Goal: Task Accomplishment & Management: Manage account settings

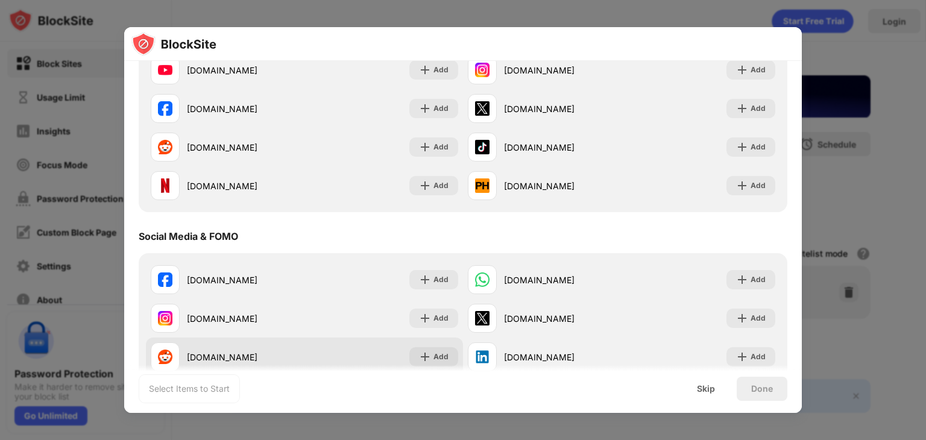
scroll to position [181, 0]
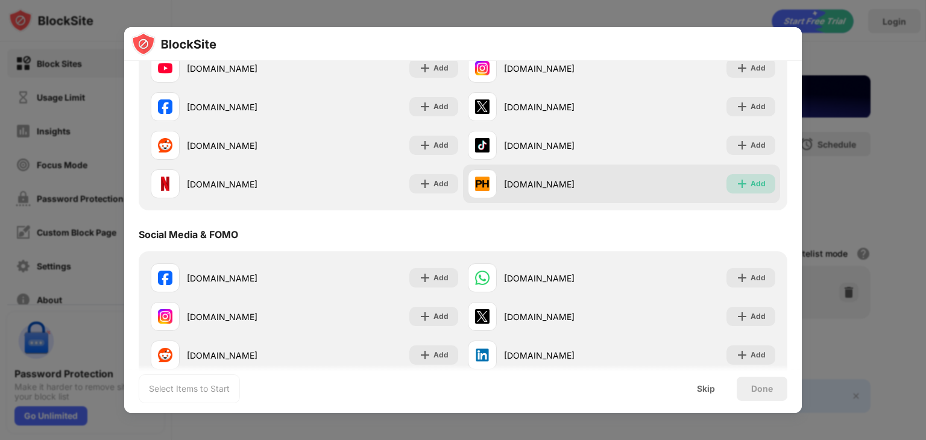
click at [751, 180] on div "Add" at bounding box center [758, 184] width 15 height 12
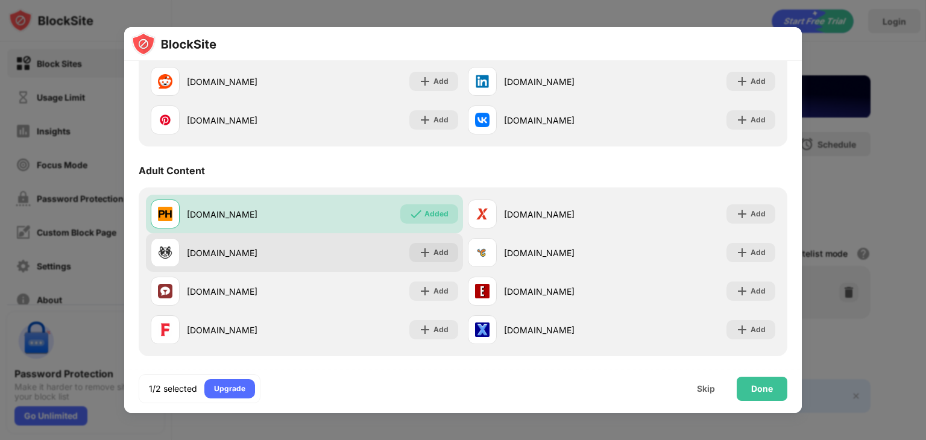
scroll to position [482, 0]
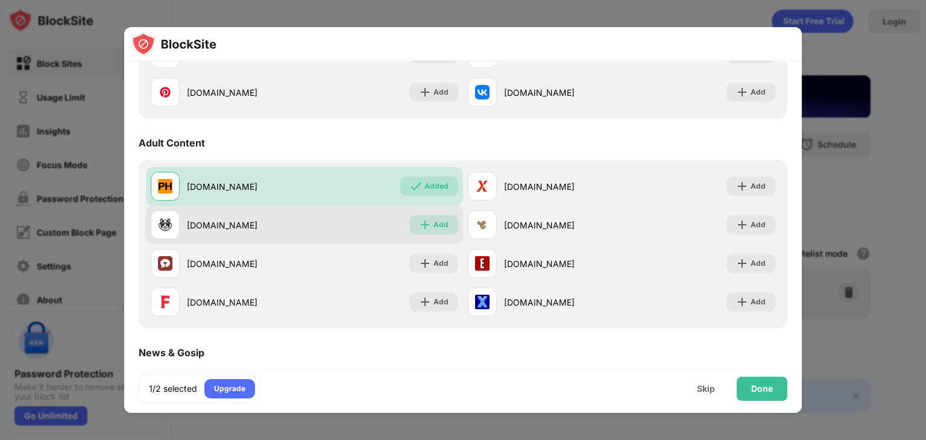
click at [433, 225] on div "Add" at bounding box center [440, 225] width 15 height 12
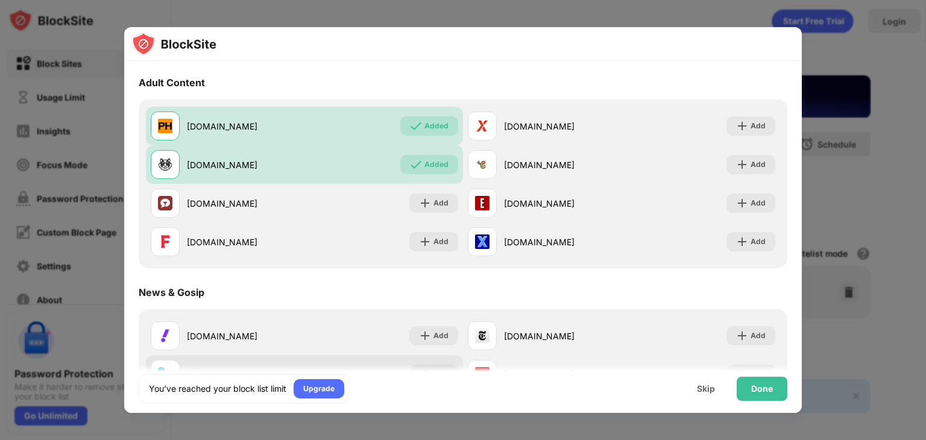
scroll to position [663, 0]
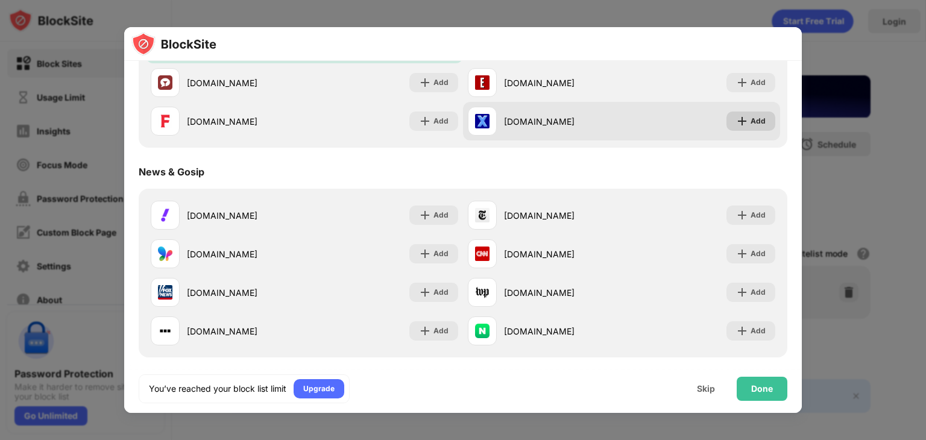
click at [751, 121] on div "Add" at bounding box center [758, 121] width 15 height 12
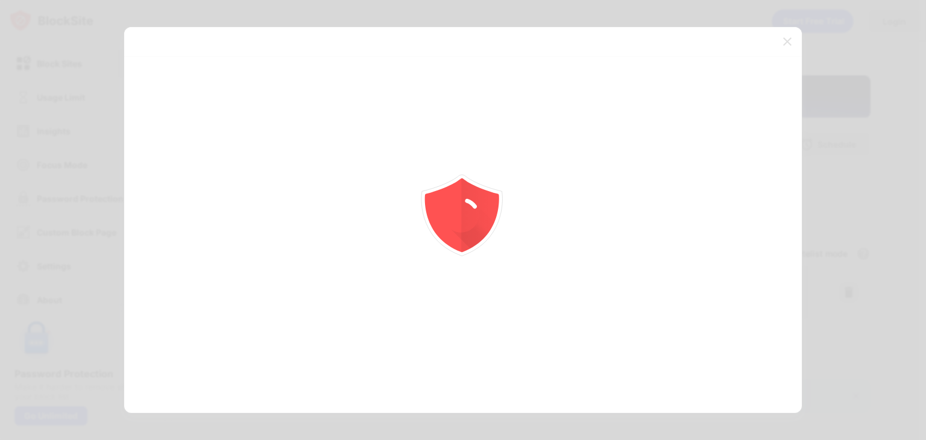
click at [787, 45] on div at bounding box center [463, 220] width 926 height 440
click at [462, 215] on icon "animation" at bounding box center [463, 217] width 39 height 37
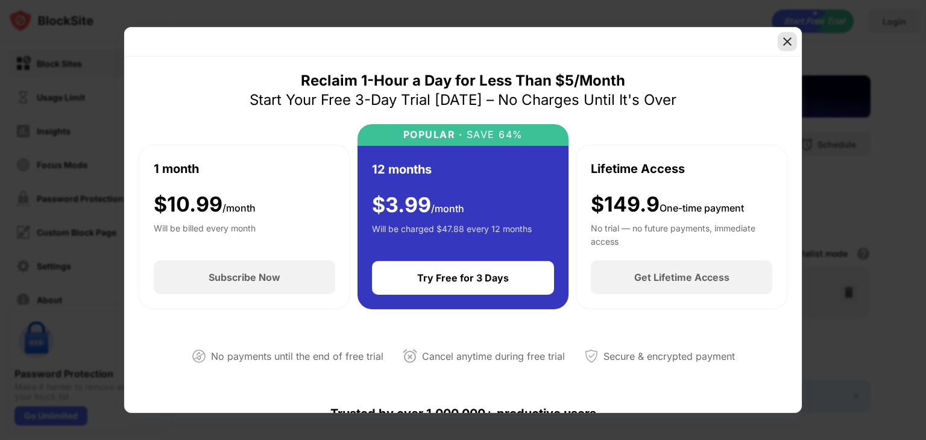
click at [787, 42] on img at bounding box center [787, 42] width 12 height 12
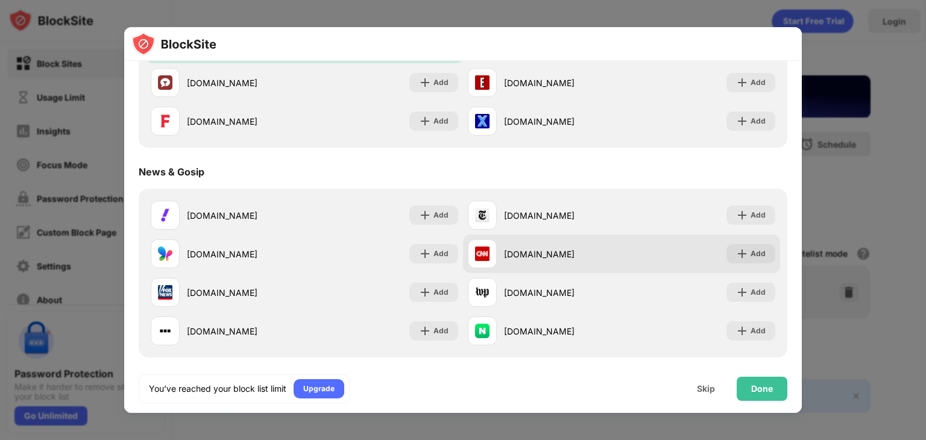
drag, startPoint x: 556, startPoint y: 259, endPoint x: 546, endPoint y: 261, distance: 10.5
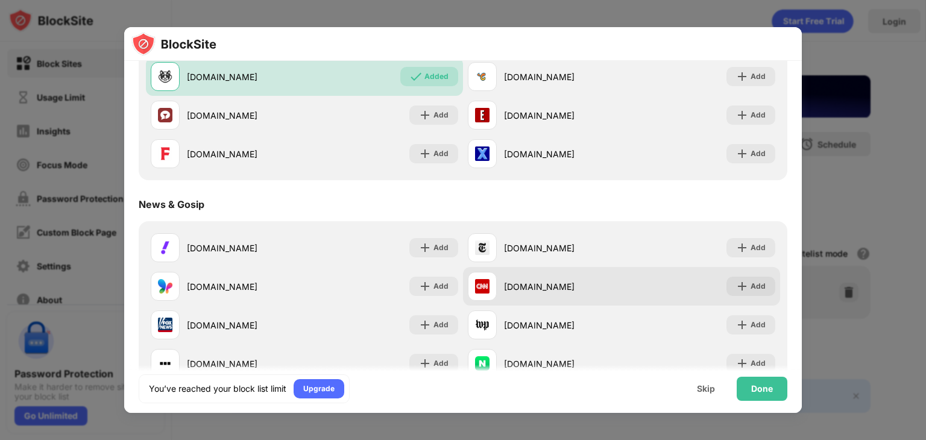
scroll to position [603, 0]
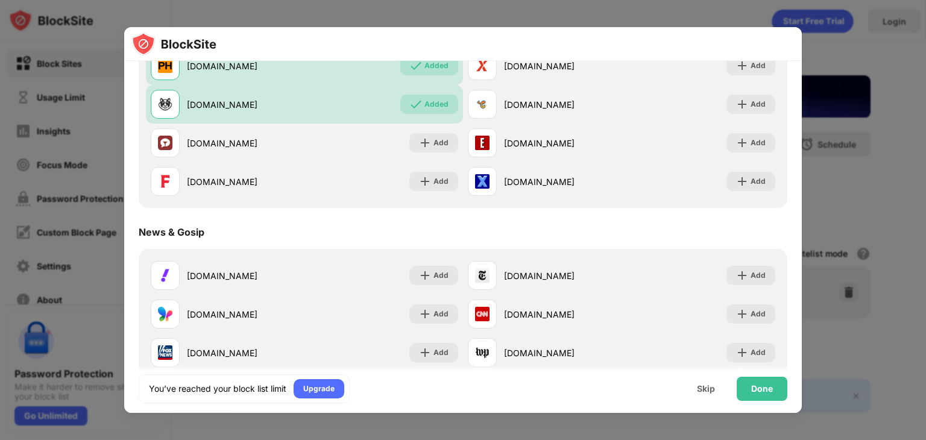
drag, startPoint x: 546, startPoint y: 261, endPoint x: 446, endPoint y: 233, distance: 103.4
click at [446, 233] on div "News & Gosip" at bounding box center [463, 232] width 649 height 34
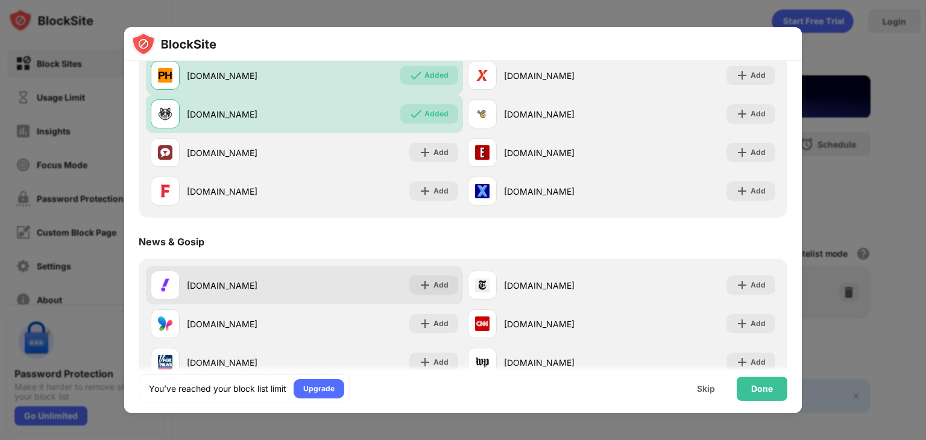
scroll to position [514, 0]
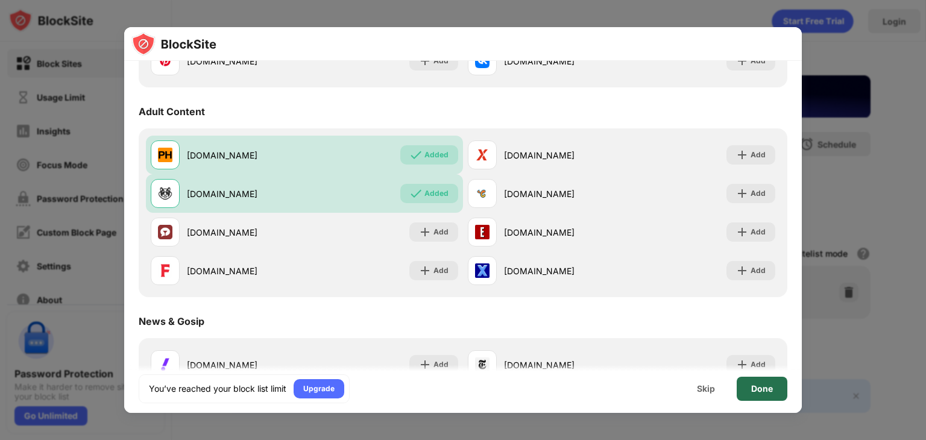
click at [746, 382] on div "Done" at bounding box center [762, 389] width 51 height 24
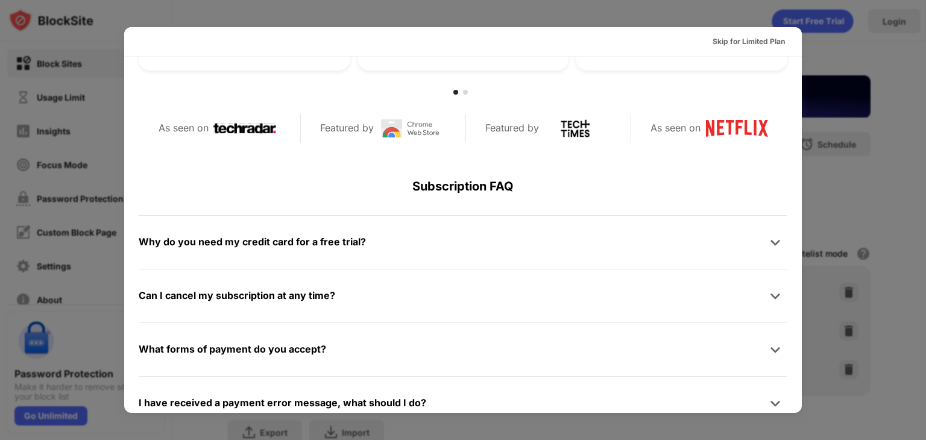
scroll to position [588, 0]
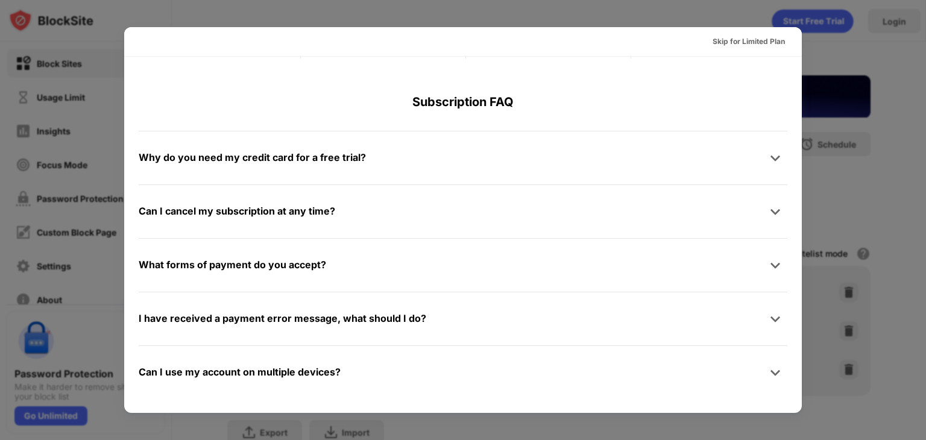
click at [892, 89] on div at bounding box center [463, 220] width 926 height 440
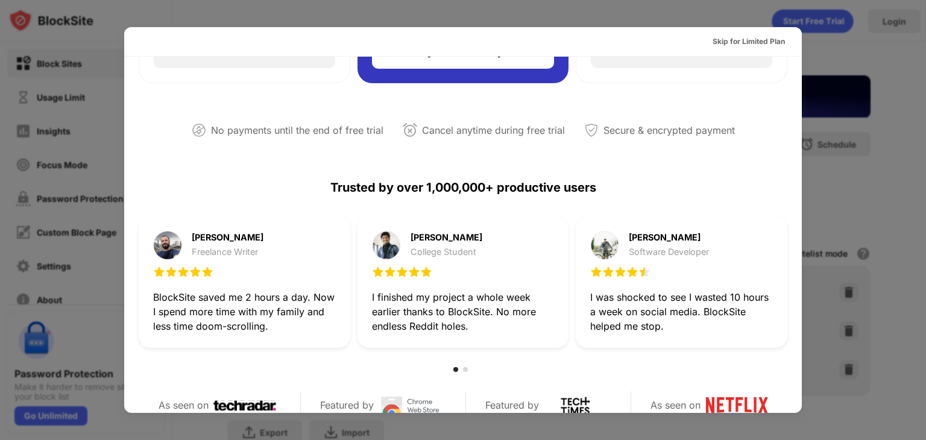
scroll to position [0, 0]
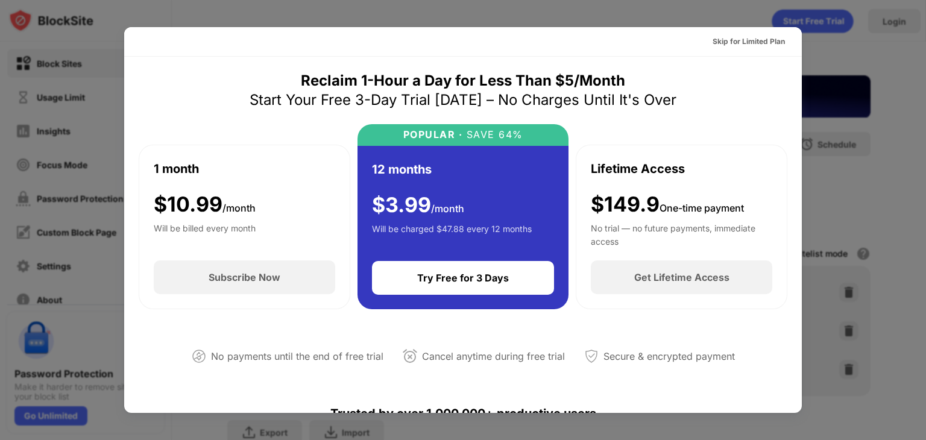
drag, startPoint x: 101, startPoint y: 24, endPoint x: 143, endPoint y: 8, distance: 45.0
click at [101, 22] on div at bounding box center [463, 220] width 926 height 440
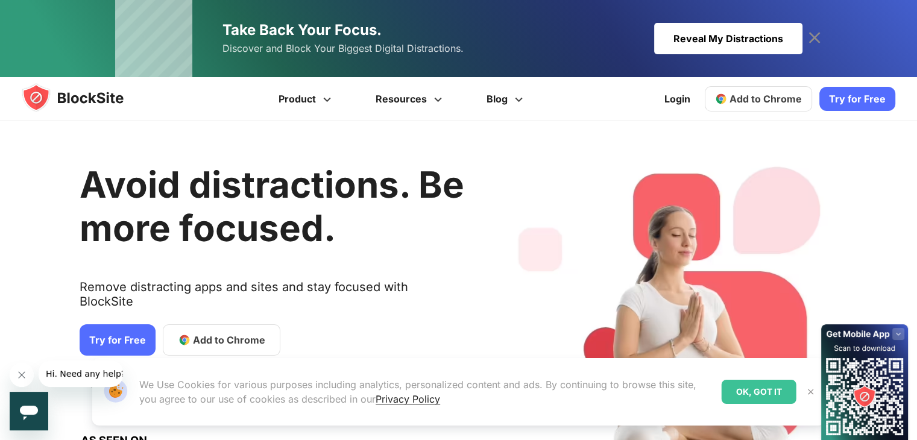
click at [779, 101] on span "Add to Chrome" at bounding box center [766, 99] width 72 height 12
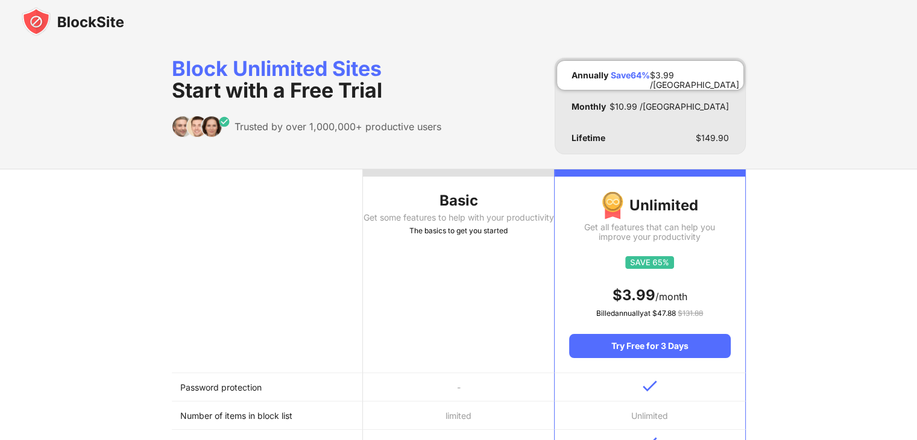
click at [86, 22] on img at bounding box center [73, 21] width 102 height 29
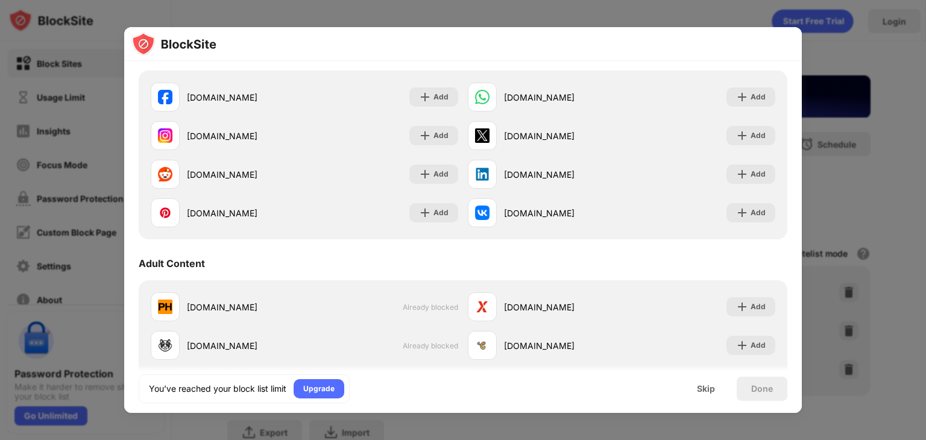
scroll to position [181, 0]
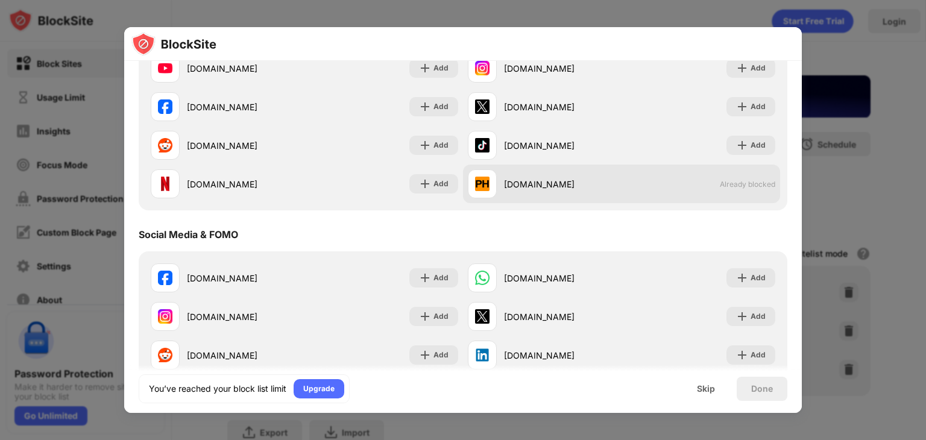
click at [476, 186] on img at bounding box center [482, 184] width 14 height 14
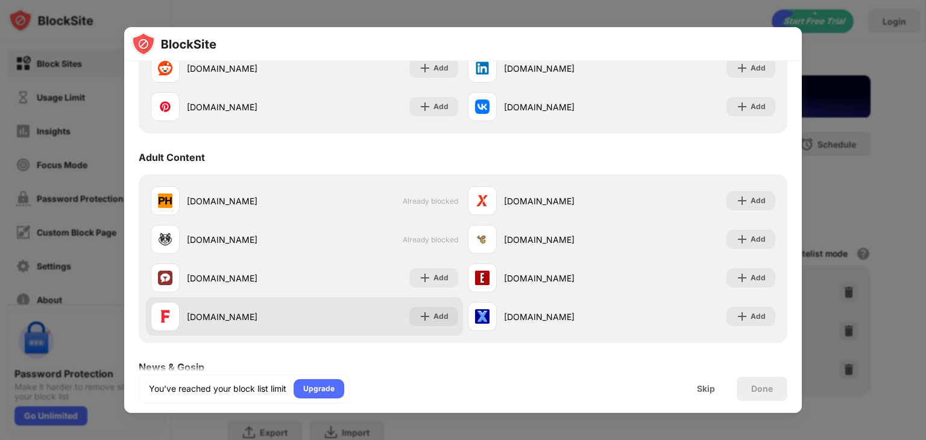
scroll to position [543, 0]
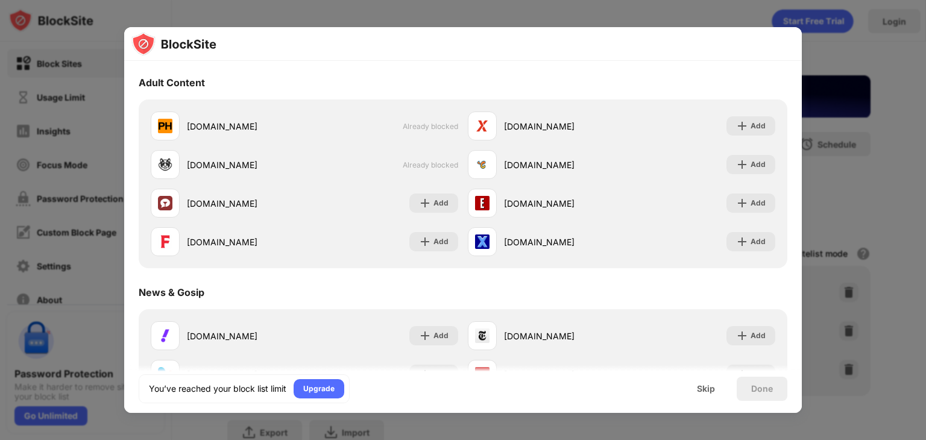
click at [885, 58] on div at bounding box center [463, 220] width 926 height 440
click at [695, 384] on div "Skip" at bounding box center [705, 389] width 47 height 24
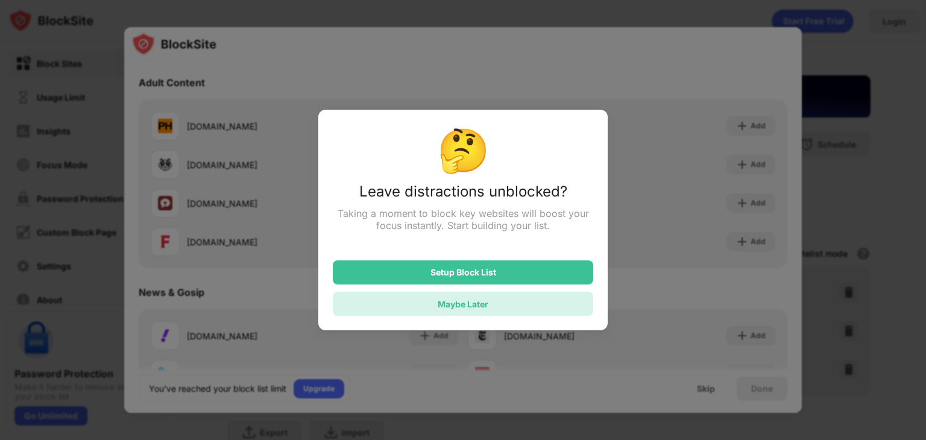
click at [459, 301] on div "Maybe Later" at bounding box center [463, 304] width 51 height 10
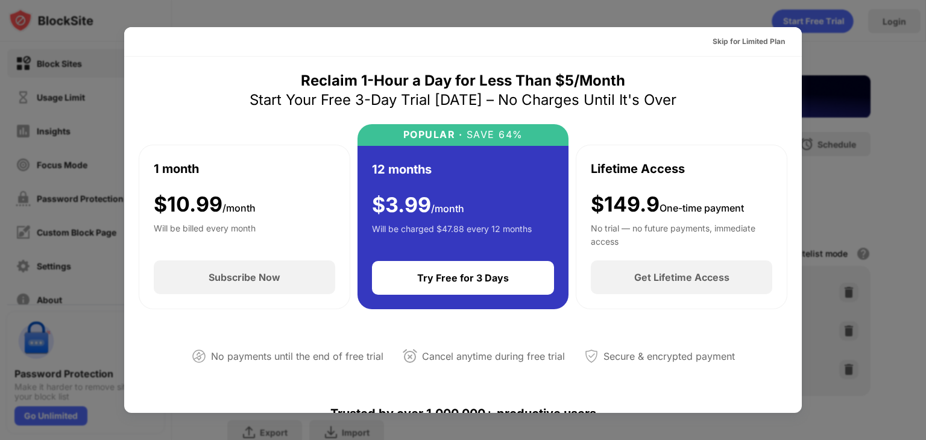
click at [889, 140] on div at bounding box center [463, 220] width 926 height 440
click at [721, 39] on div "Skip for Limited Plan" at bounding box center [749, 42] width 72 height 12
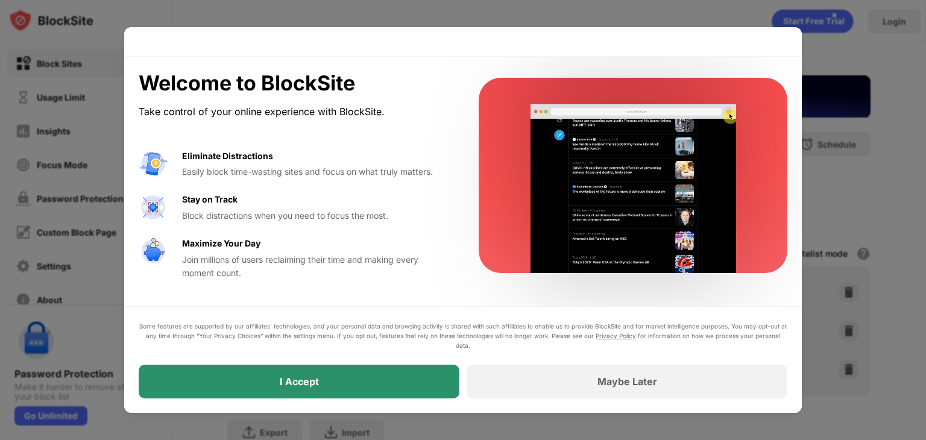
click at [307, 370] on div "I Accept" at bounding box center [299, 382] width 321 height 34
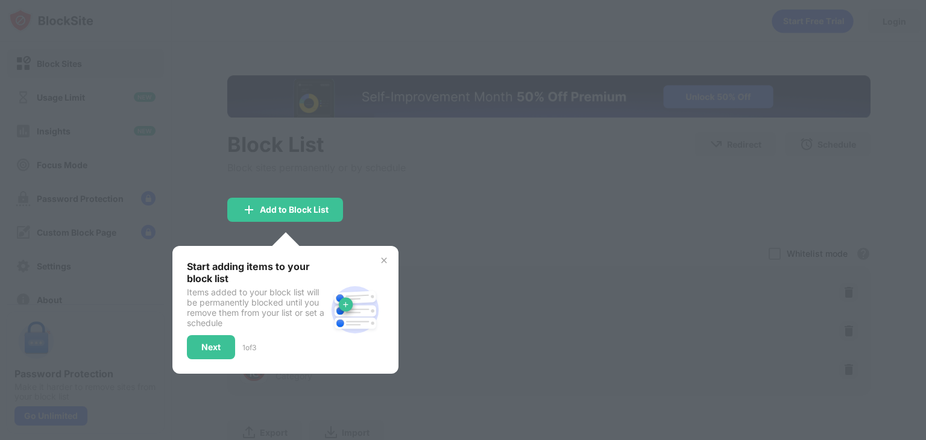
click at [388, 256] on img at bounding box center [384, 261] width 10 height 10
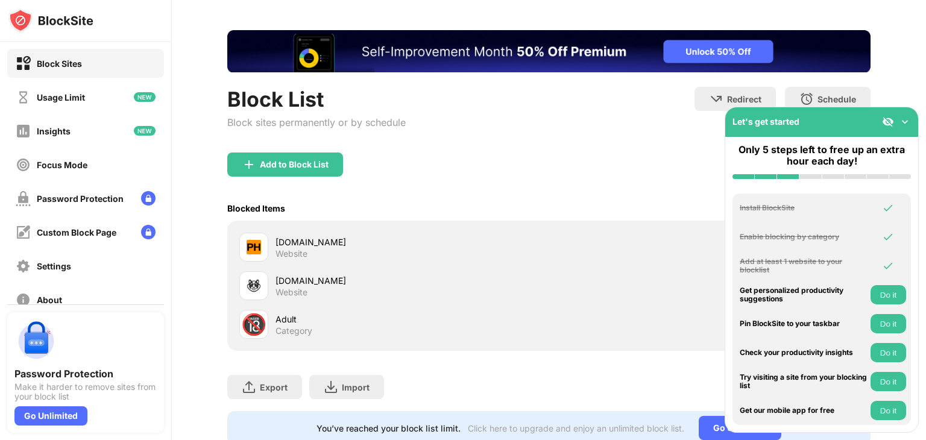
scroll to position [92, 0]
